Goal: Task Accomplishment & Management: Manage account settings

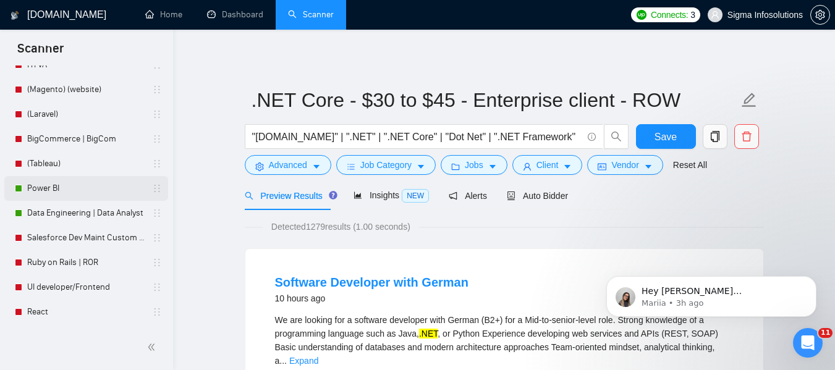
scroll to position [185, 0]
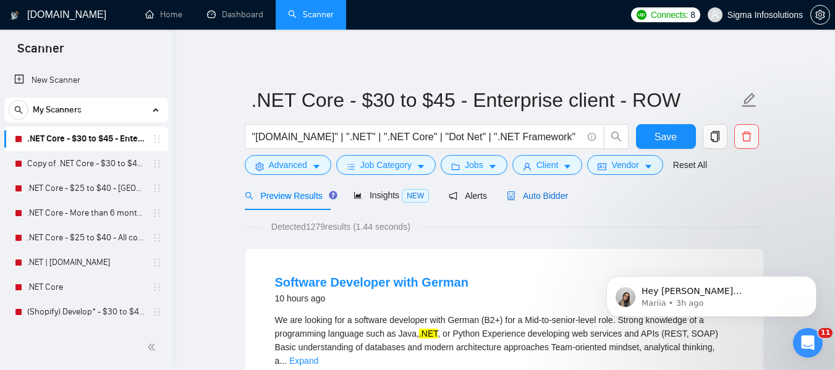
click at [530, 196] on span "Auto Bidder" at bounding box center [537, 196] width 61 height 10
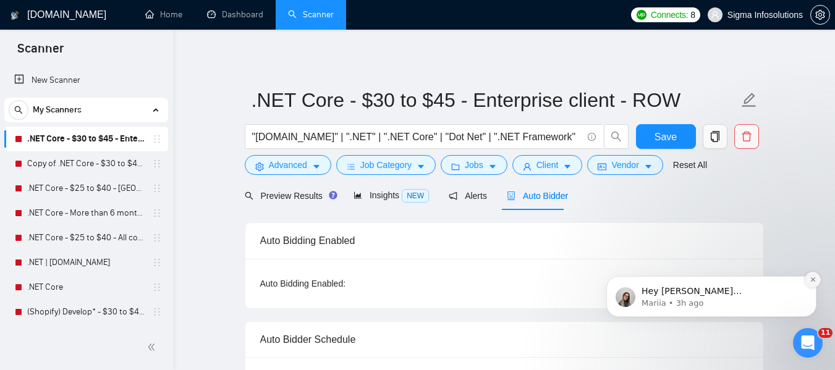
click at [808, 283] on button "Dismiss notification" at bounding box center [812, 280] width 16 height 16
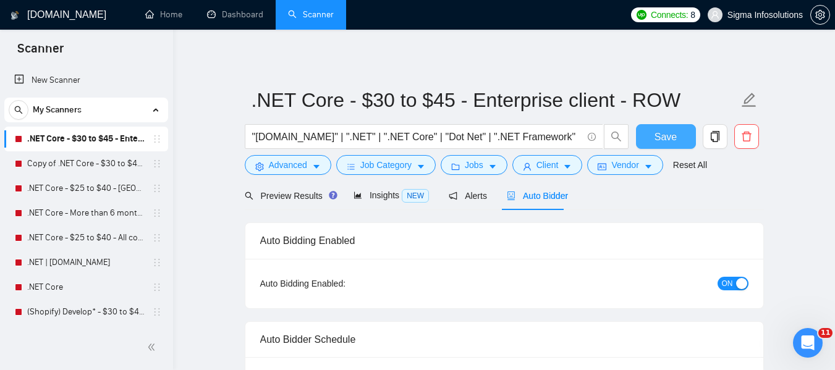
click at [659, 141] on span "Save" at bounding box center [665, 136] width 22 height 15
click at [65, 162] on link "Copy of .NET Core - $30 to $45 - Enterprise client - ROW" at bounding box center [85, 163] width 117 height 25
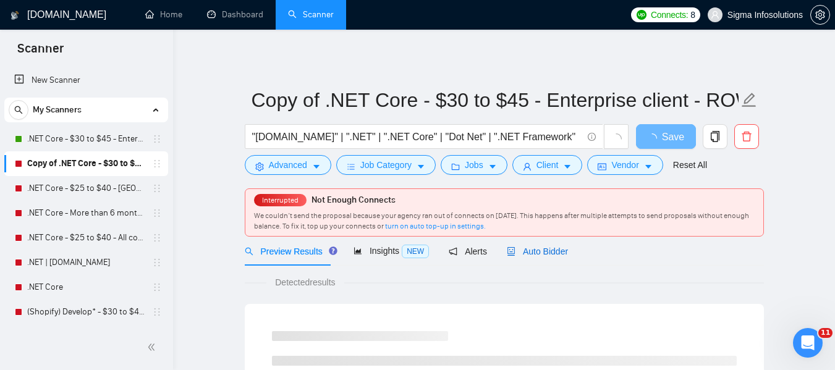
drag, startPoint x: 545, startPoint y: 254, endPoint x: 633, endPoint y: 234, distance: 89.9
click at [545, 254] on span "Auto Bidder" at bounding box center [537, 252] width 61 height 10
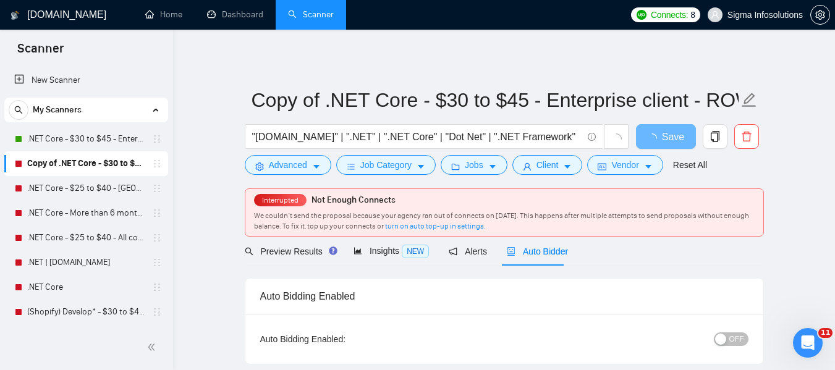
click at [737, 337] on span "OFF" at bounding box center [736, 339] width 15 height 14
drag, startPoint x: 675, startPoint y: 122, endPoint x: 669, endPoint y: 151, distance: 29.7
click at [669, 148] on form "Copy of .NET Core - $30 to $45 - Enterprise client - ROW "[DOMAIN_NAME]" | ".NE…" at bounding box center [504, 130] width 519 height 101
click at [672, 134] on span "Save" at bounding box center [665, 136] width 22 height 15
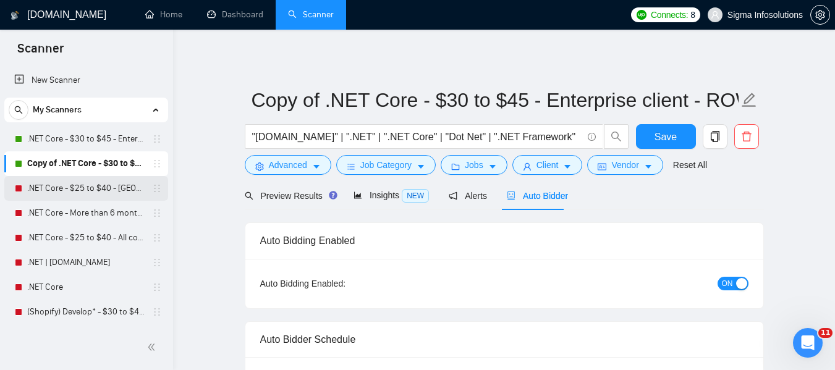
click at [72, 183] on link ".NET Core - $25 to $40 - [GEOGRAPHIC_DATA] and [GEOGRAPHIC_DATA]" at bounding box center [85, 188] width 117 height 25
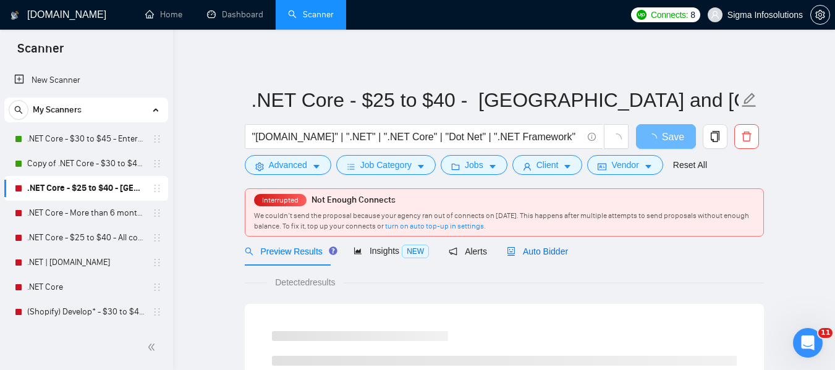
click at [540, 253] on span "Auto Bidder" at bounding box center [537, 252] width 61 height 10
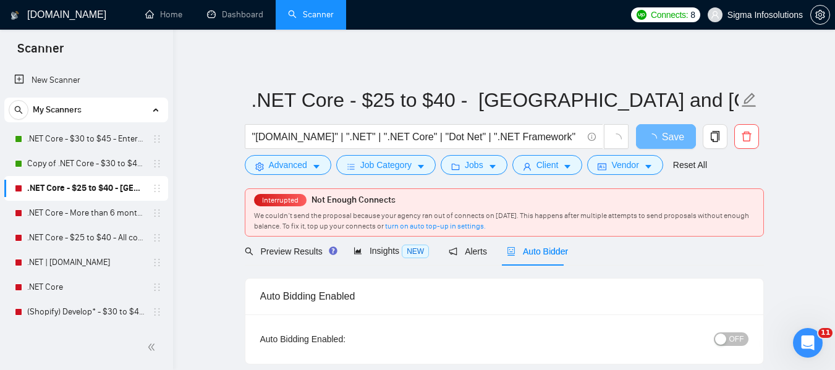
click at [729, 337] on button "OFF" at bounding box center [731, 339] width 35 height 14
click at [663, 143] on span "Save" at bounding box center [665, 136] width 22 height 15
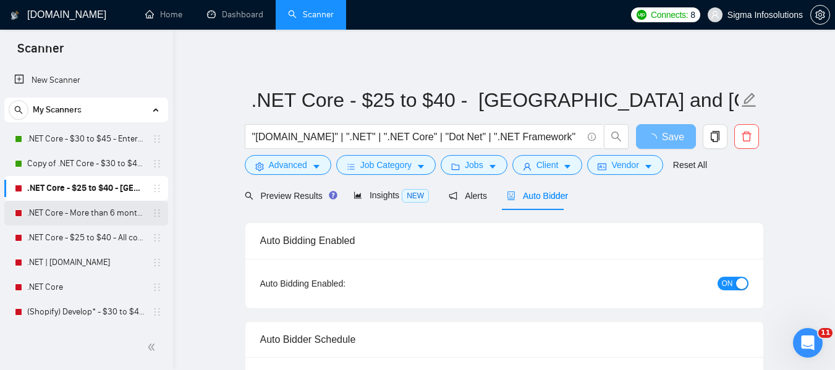
click at [51, 208] on link ".NET Core - More than 6 months of work" at bounding box center [85, 213] width 117 height 25
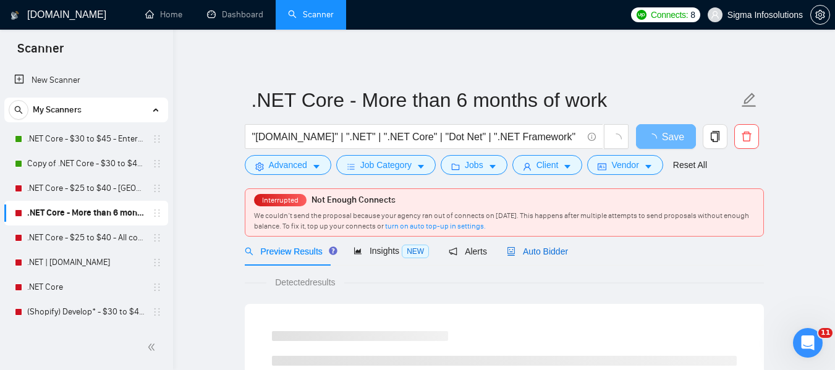
click at [551, 251] on span "Auto Bidder" at bounding box center [537, 252] width 61 height 10
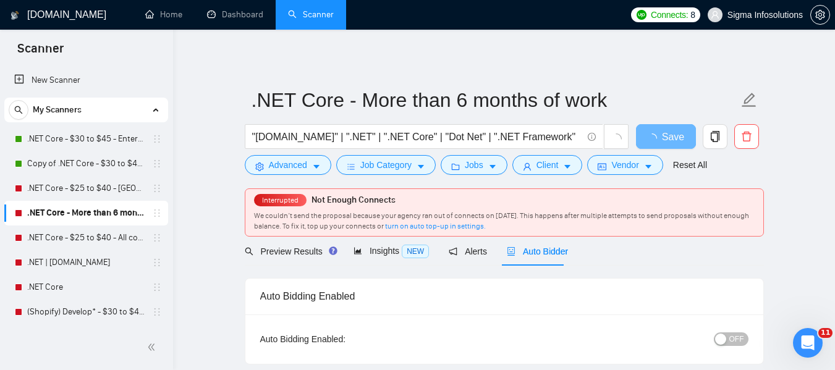
radio input "false"
radio input "true"
click at [733, 341] on span "OFF" at bounding box center [736, 339] width 15 height 14
click at [673, 138] on span "Save" at bounding box center [665, 136] width 22 height 15
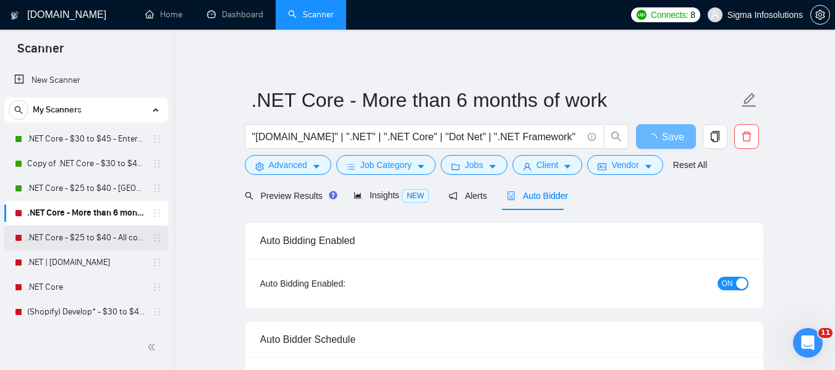
click at [66, 238] on link ".NET Core - $25 to $40 - All continents" at bounding box center [85, 238] width 117 height 25
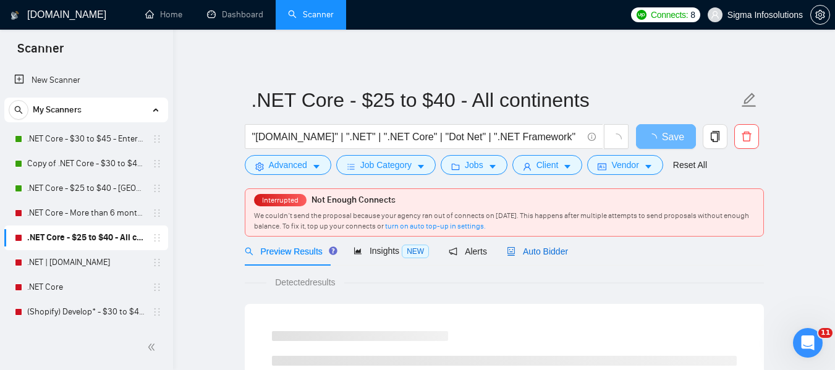
click at [545, 250] on span "Auto Bidder" at bounding box center [537, 252] width 61 height 10
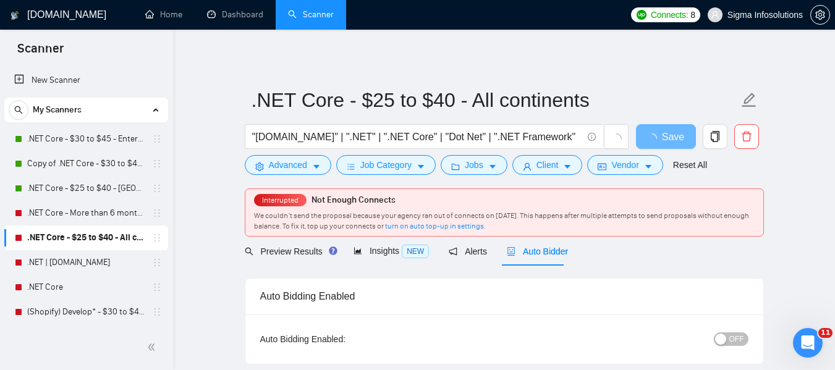
click at [720, 342] on div "button" at bounding box center [720, 339] width 11 height 11
click at [672, 133] on span "Save" at bounding box center [665, 136] width 22 height 15
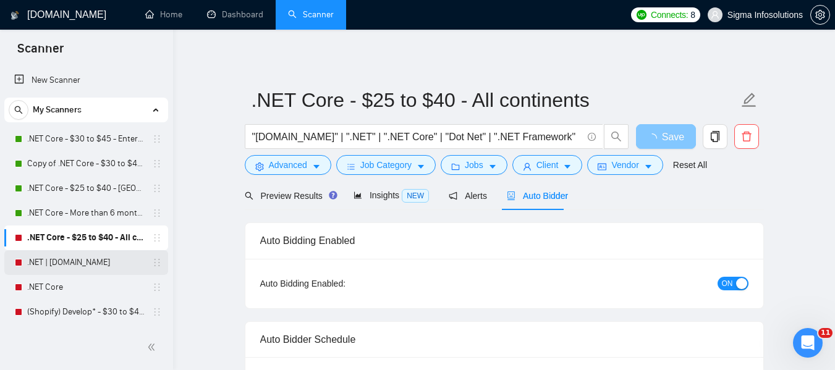
scroll to position [124, 0]
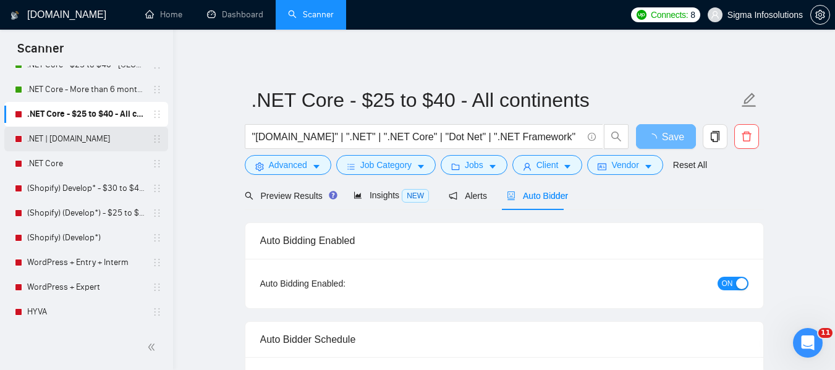
click at [59, 138] on link ".NET | [DOMAIN_NAME]" at bounding box center [85, 139] width 117 height 25
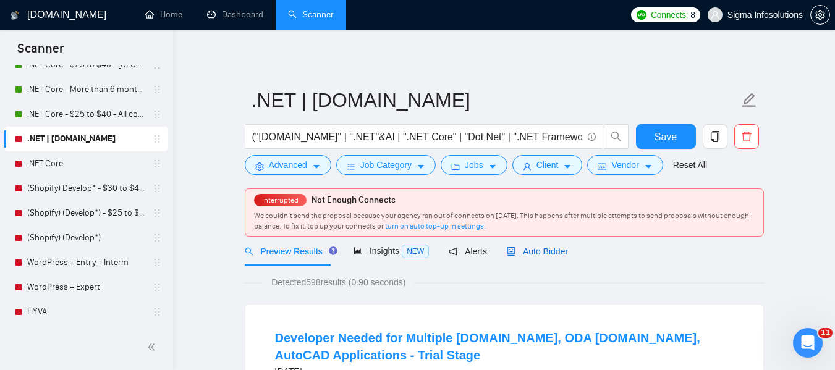
click at [541, 253] on span "Auto Bidder" at bounding box center [537, 252] width 61 height 10
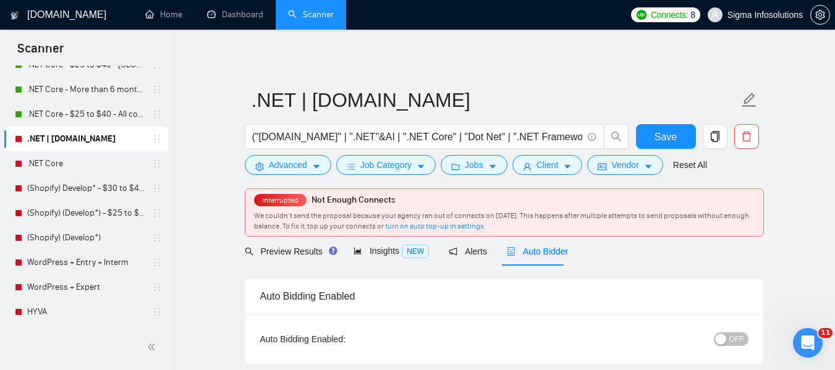
click at [738, 338] on span "OFF" at bounding box center [736, 339] width 15 height 14
click at [669, 139] on span "Save" at bounding box center [665, 136] width 22 height 15
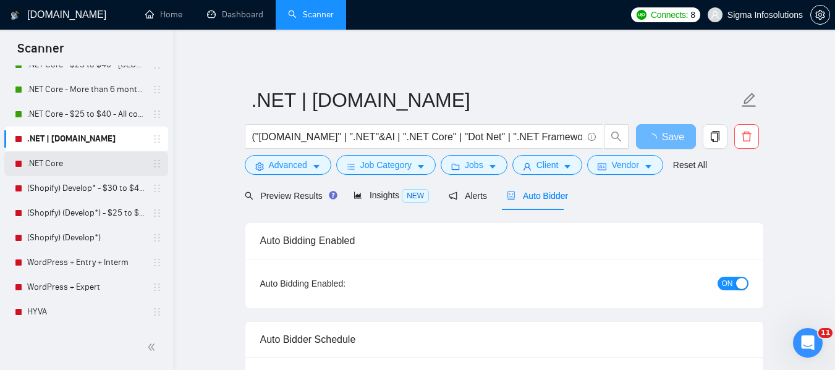
click at [51, 161] on link ".NET Core" at bounding box center [85, 163] width 117 height 25
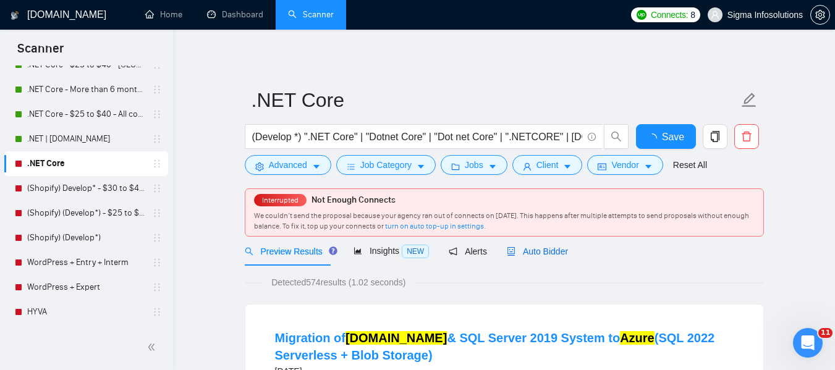
click at [533, 250] on span "Auto Bidder" at bounding box center [537, 252] width 61 height 10
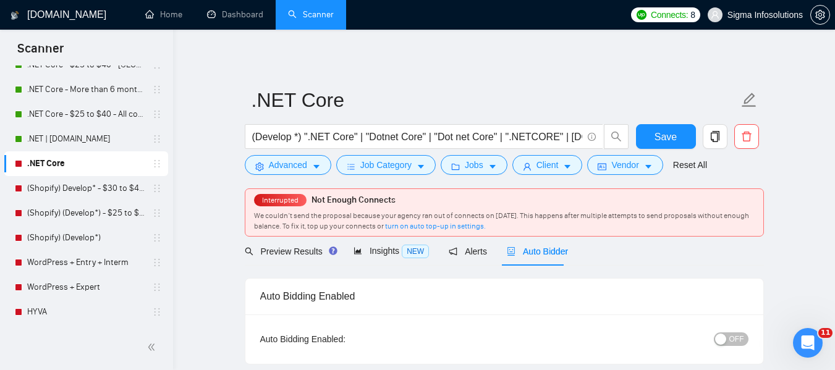
click at [732, 341] on span "OFF" at bounding box center [736, 339] width 15 height 14
click at [685, 145] on button "Save" at bounding box center [666, 136] width 60 height 25
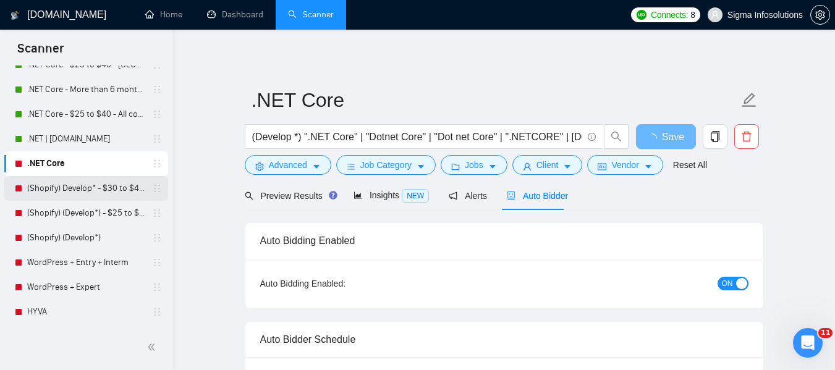
click at [50, 190] on link "(Shopify) Develop* - $30 to $45 Enterprise" at bounding box center [85, 188] width 117 height 25
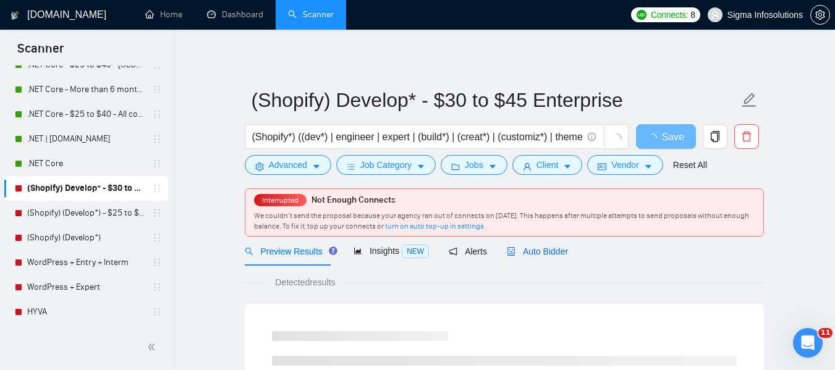
click at [536, 252] on span "Auto Bidder" at bounding box center [537, 252] width 61 height 10
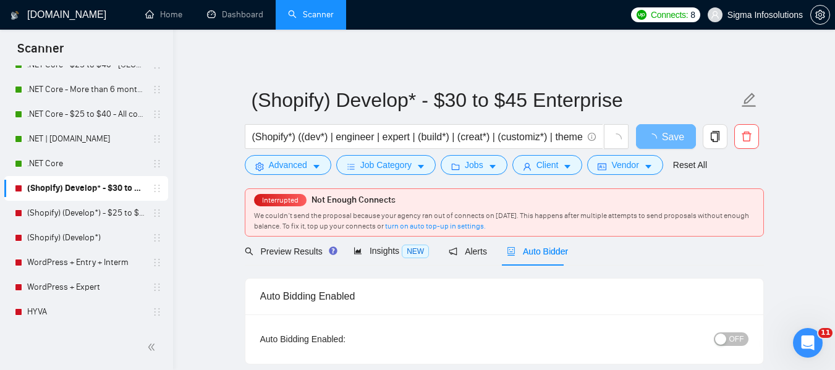
click at [743, 340] on span "OFF" at bounding box center [736, 339] width 15 height 14
click at [669, 132] on span "Save" at bounding box center [665, 136] width 22 height 15
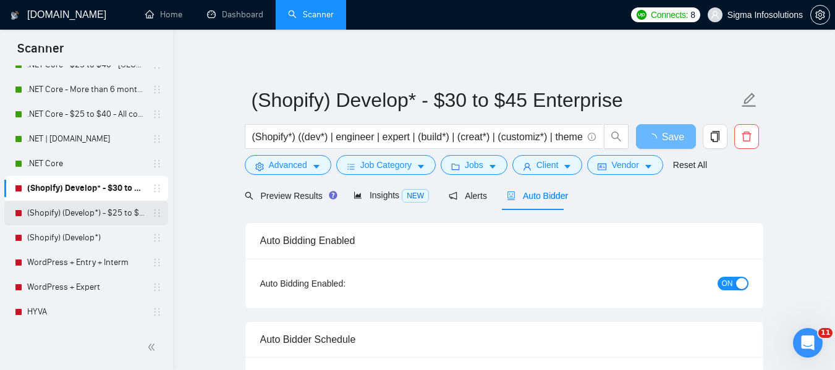
click at [61, 214] on link "(Shopify) (Develop*) - $25 to $40 - [GEOGRAPHIC_DATA] and Ocenia" at bounding box center [85, 213] width 117 height 25
click at [99, 214] on link "(Shopify) (Develop*) - $25 to $40 - [GEOGRAPHIC_DATA] and Ocenia" at bounding box center [85, 213] width 117 height 25
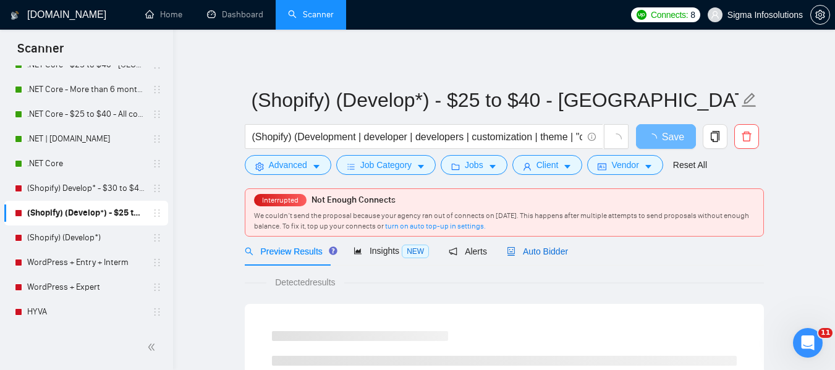
click at [541, 252] on span "Auto Bidder" at bounding box center [537, 252] width 61 height 10
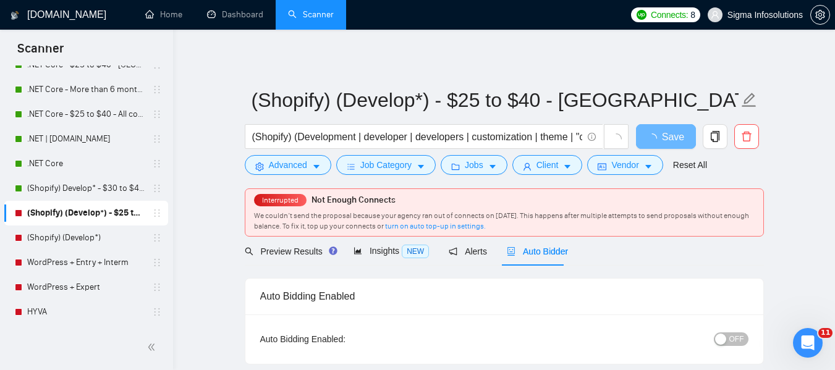
click at [740, 337] on span "OFF" at bounding box center [736, 339] width 15 height 14
click at [680, 139] on button "Save" at bounding box center [666, 136] width 60 height 25
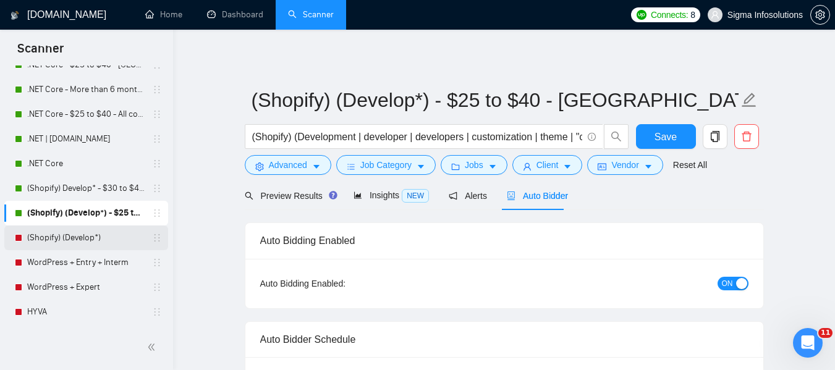
click at [26, 235] on div "(Shopify) (Develop*)" at bounding box center [88, 238] width 147 height 25
click at [90, 242] on link "(Shopify) (Develop*)" at bounding box center [85, 238] width 117 height 25
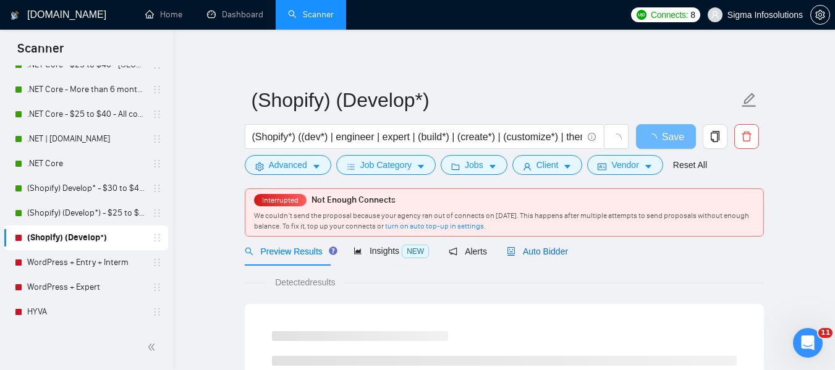
click at [539, 245] on div "Auto Bidder" at bounding box center [537, 252] width 61 height 14
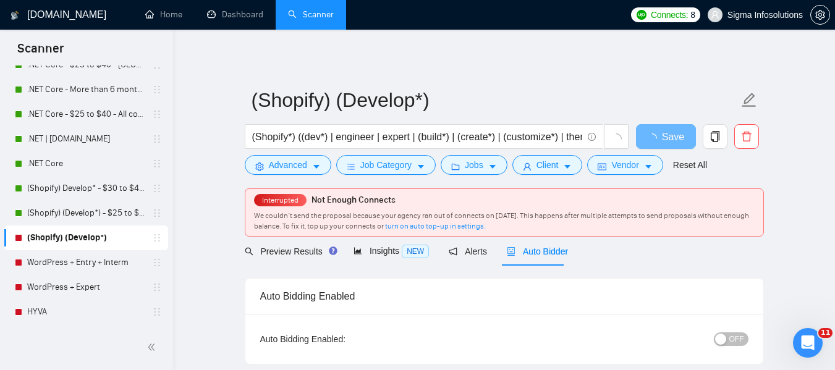
click at [737, 340] on span "OFF" at bounding box center [736, 339] width 15 height 14
click at [663, 134] on span "Save" at bounding box center [665, 136] width 22 height 15
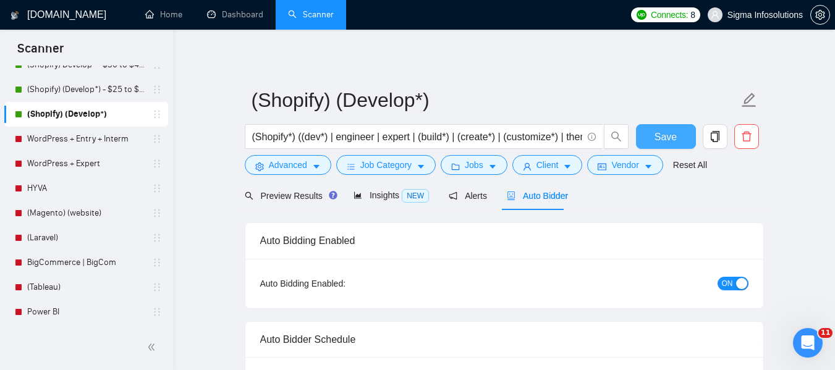
scroll to position [309, 0]
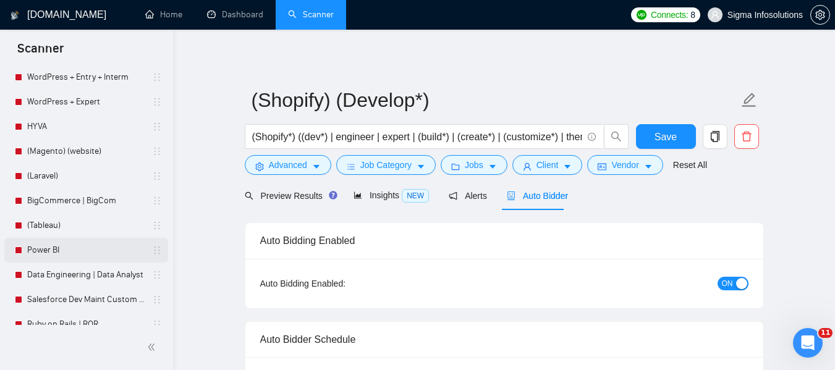
click at [48, 250] on link "Power BI" at bounding box center [85, 250] width 117 height 25
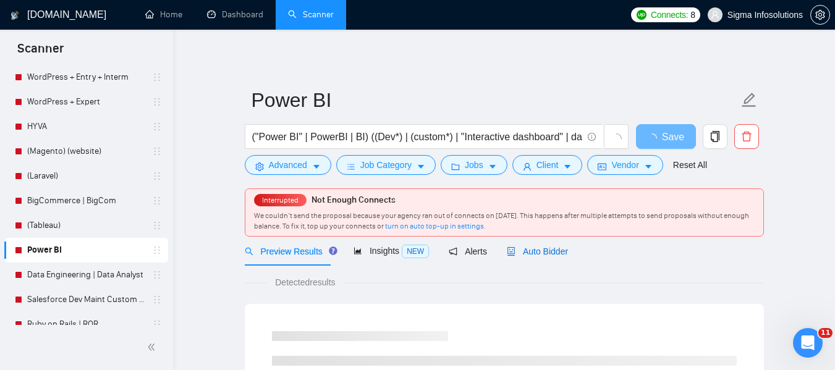
click at [541, 247] on span "Auto Bidder" at bounding box center [537, 252] width 61 height 10
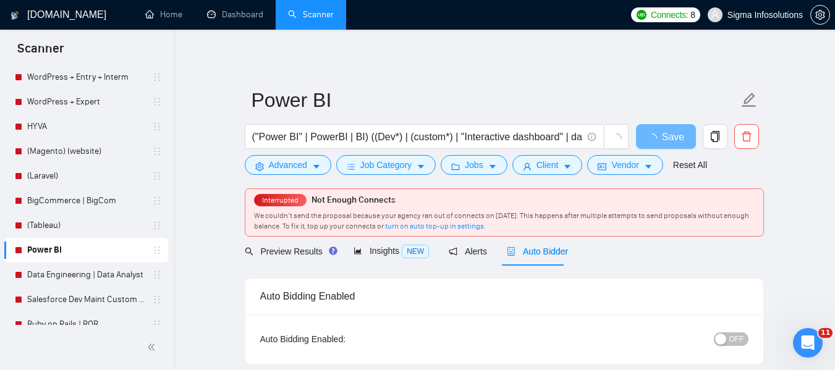
radio input "false"
radio input "true"
click at [729, 338] on button "OFF" at bounding box center [731, 339] width 35 height 14
click at [668, 136] on span "Save" at bounding box center [665, 136] width 22 height 15
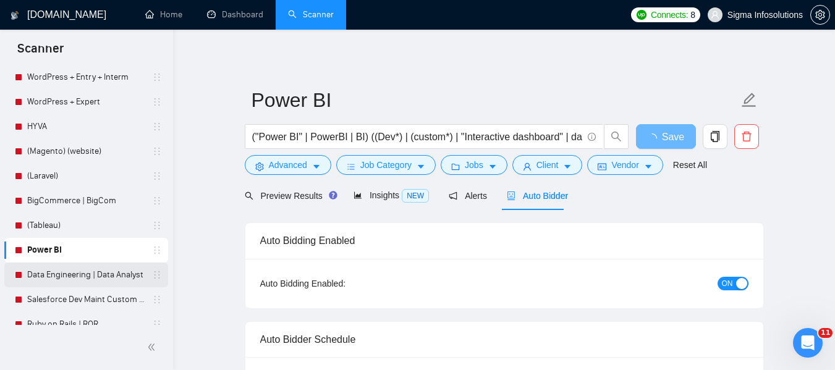
click at [64, 273] on link "Data Engineering | Data Analyst" at bounding box center [85, 275] width 117 height 25
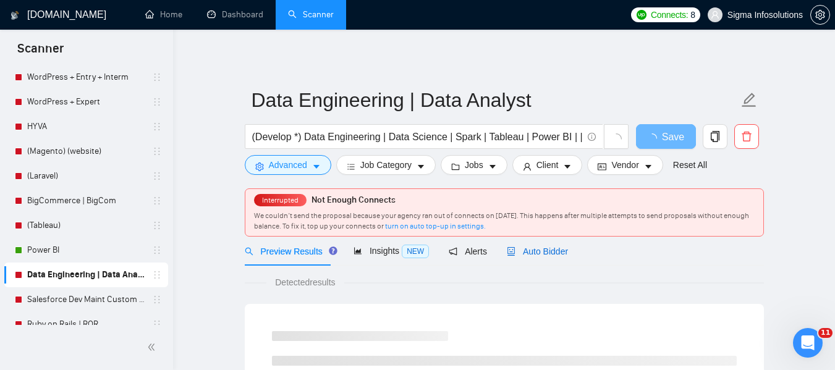
click at [545, 253] on span "Auto Bidder" at bounding box center [537, 252] width 61 height 10
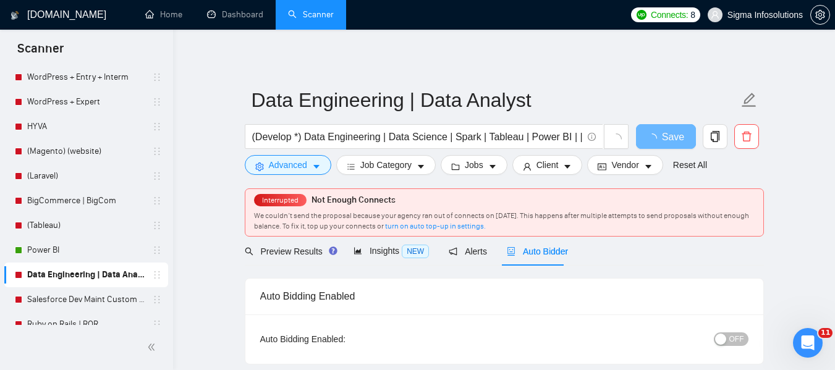
radio input "false"
radio input "true"
click at [735, 333] on span "OFF" at bounding box center [736, 339] width 15 height 14
click at [667, 138] on span "Save" at bounding box center [665, 136] width 22 height 15
